Goal: Navigation & Orientation: Go to known website

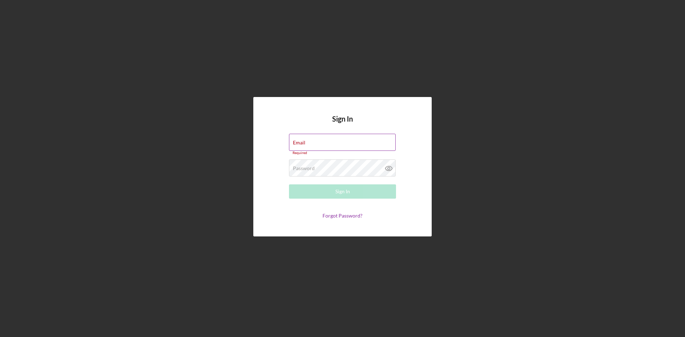
click at [359, 143] on div "Email Required" at bounding box center [342, 144] width 107 height 21
click at [355, 141] on div "Email Required" at bounding box center [342, 144] width 107 height 21
type input "r"
type input "[EMAIL_ADDRESS][DOMAIN_NAME]"
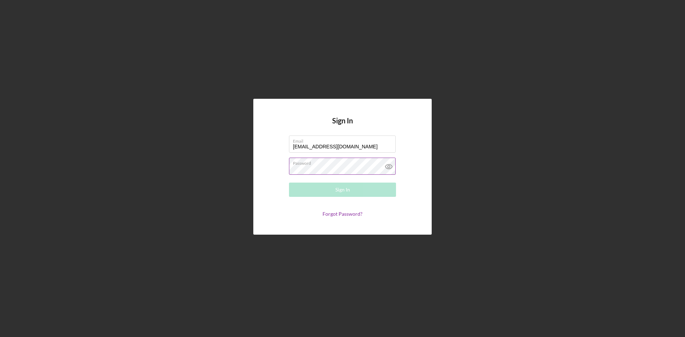
click at [345, 168] on div "Password Required" at bounding box center [342, 167] width 107 height 18
click at [289, 183] on button "Sign In" at bounding box center [342, 190] width 107 height 14
